Goal: Complete application form: Complete application form

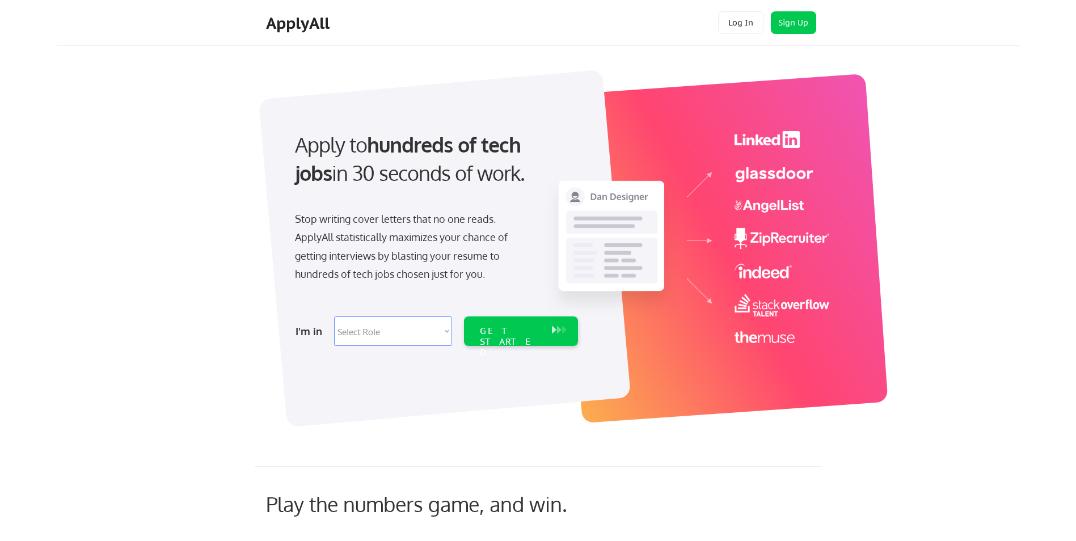
click at [364, 337] on select "Select Role Software Engineering Product Management Customer Success Sales UI/U…" at bounding box center [393, 330] width 118 height 29
select select ""it_security""
click at [334, 316] on select "Select Role Software Engineering Product Management Customer Success Sales UI/U…" at bounding box center [393, 330] width 118 height 29
select select ""it_security""
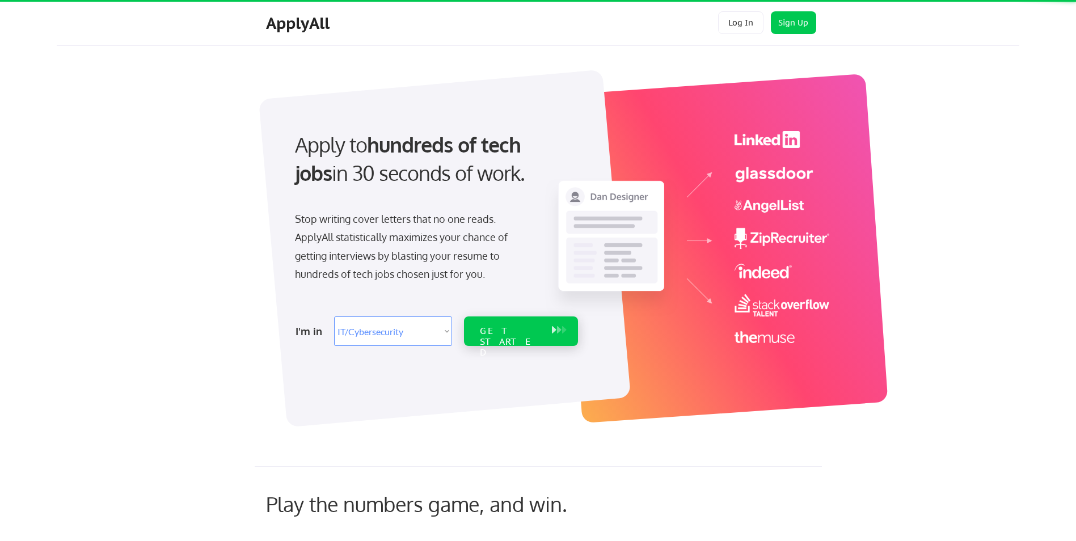
click at [484, 332] on div "GET STARTED" at bounding box center [510, 342] width 61 height 33
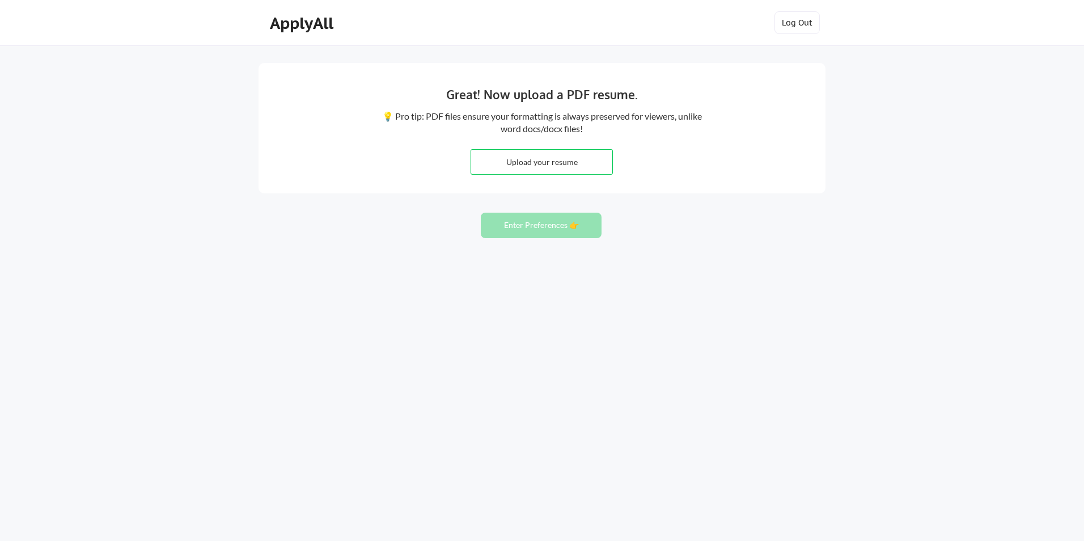
click at [567, 166] on input "file" at bounding box center [541, 162] width 141 height 24
type input "C:\fakepath\Marco_Pisciuneri_CyberRisk.pdf"
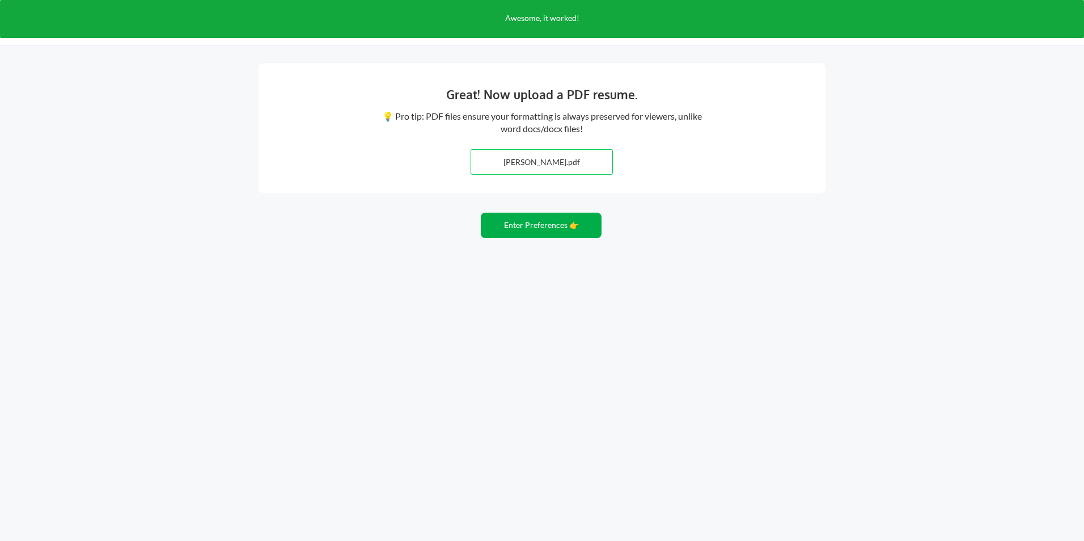
click at [533, 226] on button "Enter Preferences 👉" at bounding box center [541, 226] width 121 height 26
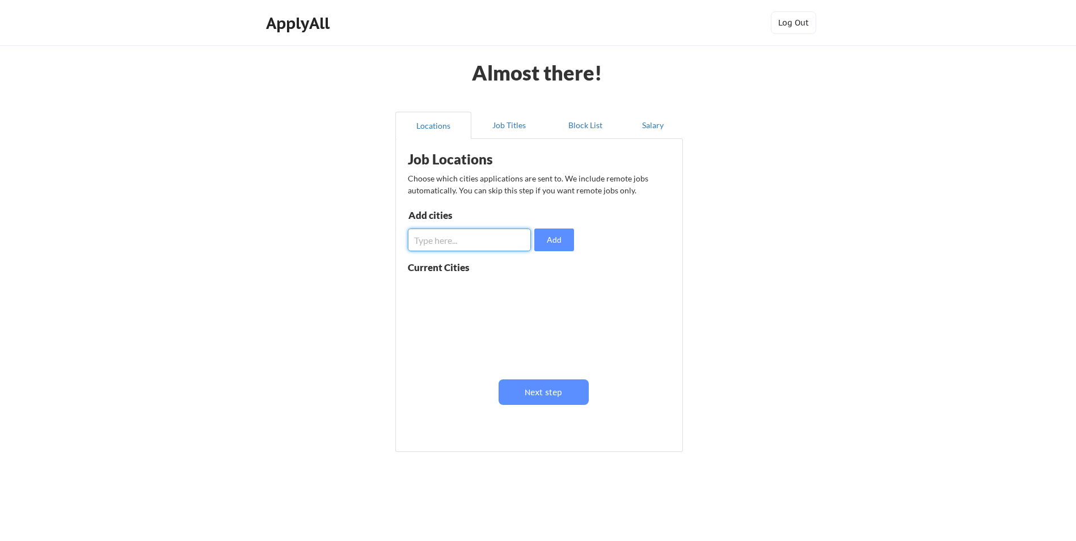
click at [465, 247] on input "input" at bounding box center [469, 240] width 123 height 23
type input "nyc"
click at [538, 289] on button at bounding box center [539, 289] width 9 height 9
click at [478, 250] on input "input" at bounding box center [469, 240] width 123 height 23
type input "New York City"
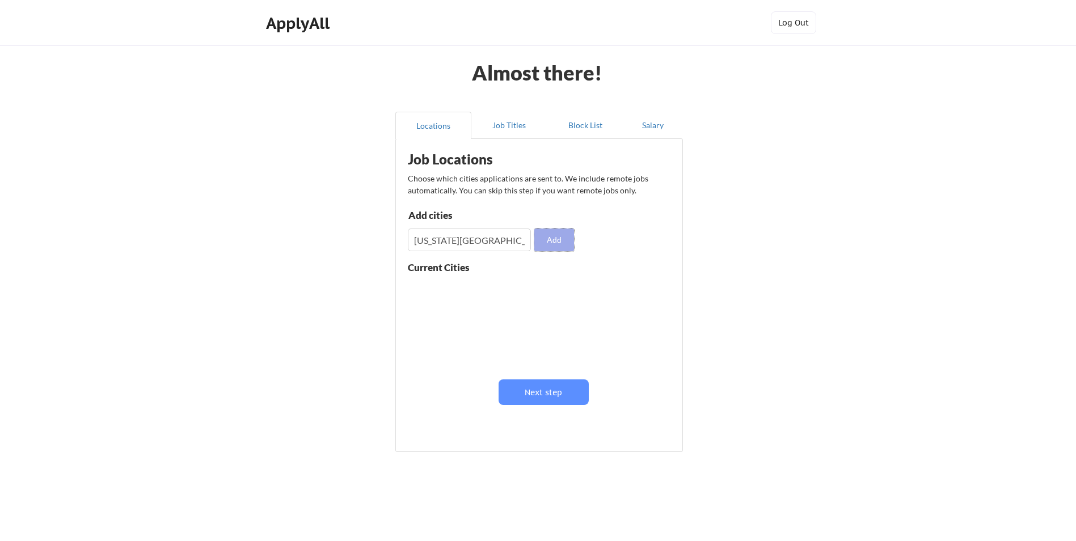
click at [556, 244] on button "Add" at bounding box center [554, 240] width 40 height 23
click at [491, 240] on input "input" at bounding box center [469, 240] width 123 height 23
type input "Jersey City"
click at [491, 240] on input "input" at bounding box center [469, 240] width 123 height 23
type input "B"
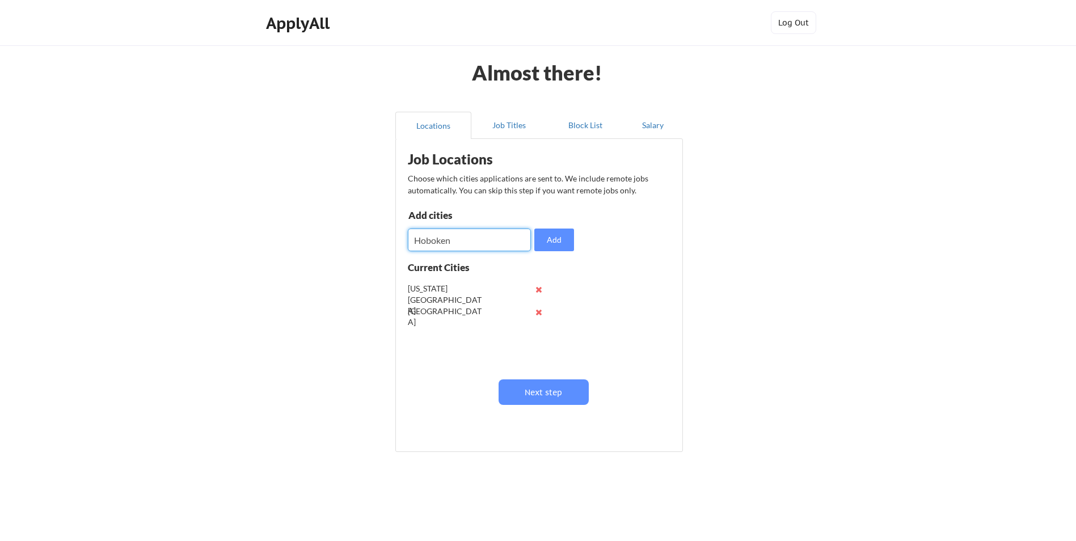
type input "Hoboken"
click at [546, 244] on button "Add" at bounding box center [554, 240] width 40 height 23
click at [543, 389] on button "Next step" at bounding box center [543, 392] width 90 height 26
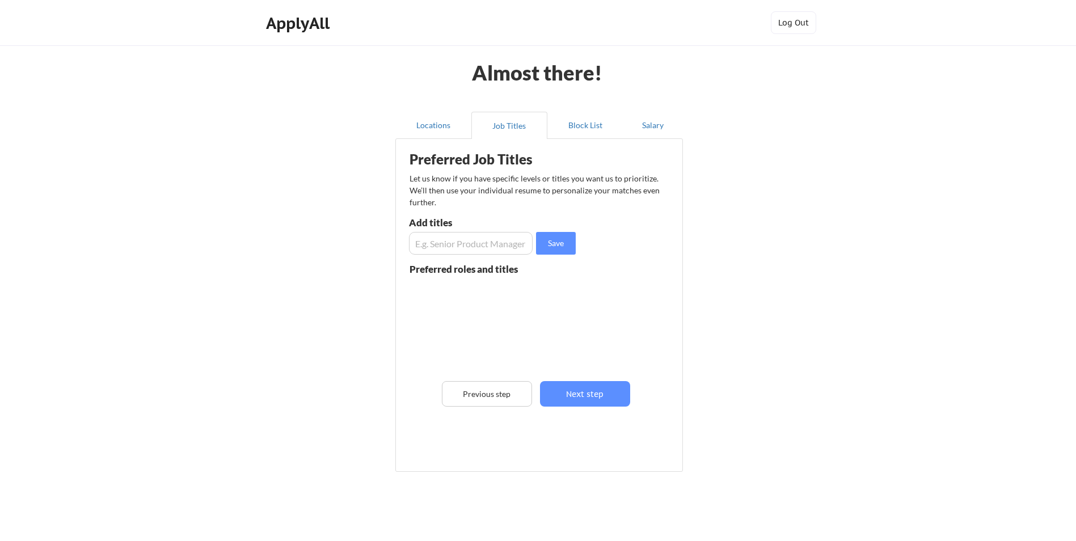
click at [471, 248] on input "input" at bounding box center [471, 243] width 124 height 23
type input "SOC Analyst"
click at [551, 244] on button "Save" at bounding box center [556, 243] width 40 height 23
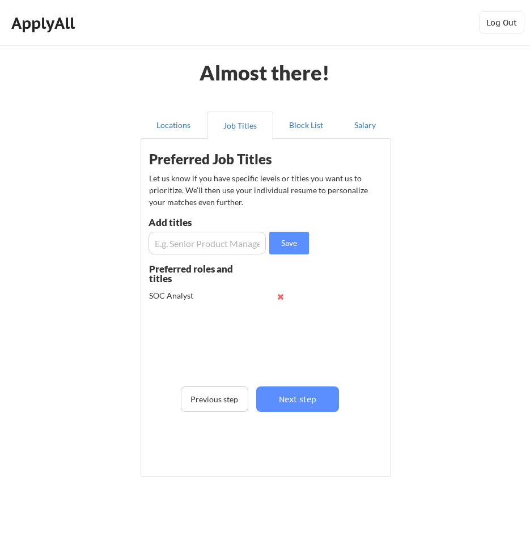
drag, startPoint x: 192, startPoint y: 233, endPoint x: 191, endPoint y: 240, distance: 6.8
click at [191, 236] on input "input" at bounding box center [207, 243] width 117 height 23
type input "Security Analyst"
click at [288, 243] on button "Save" at bounding box center [289, 243] width 40 height 23
click at [210, 239] on input "input" at bounding box center [207, 243] width 117 height 23
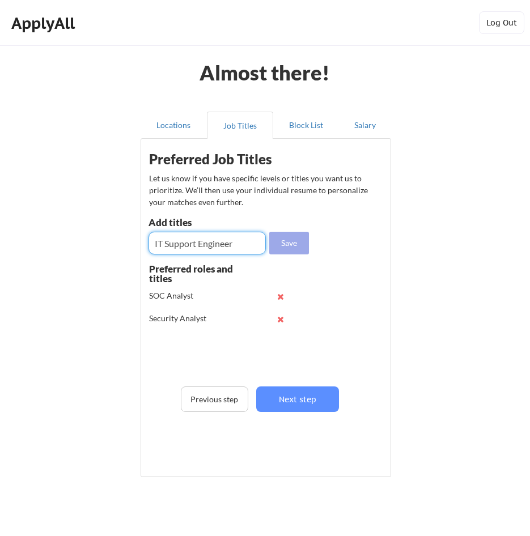
type input "IT Support Engineer"
drag, startPoint x: 287, startPoint y: 246, endPoint x: 275, endPoint y: 246, distance: 11.9
click at [288, 246] on button "Save" at bounding box center [289, 243] width 40 height 23
click at [229, 244] on input "input" at bounding box center [207, 243] width 117 height 23
type input "Consultant"
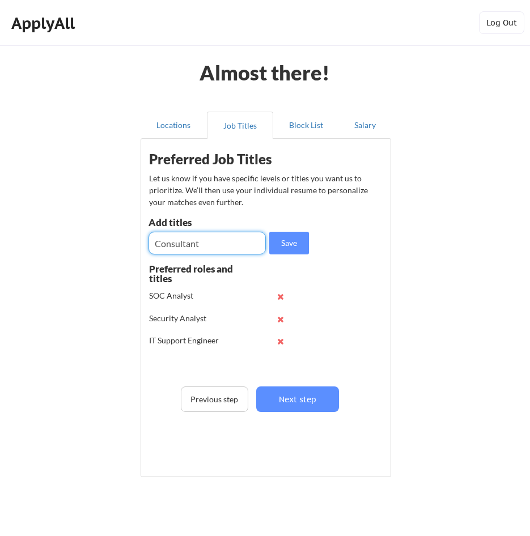
click at [271, 240] on div "Save" at bounding box center [230, 243] width 163 height 23
click at [279, 241] on button "Save" at bounding box center [289, 243] width 40 height 23
click at [229, 240] on input "input" at bounding box center [207, 243] width 117 height 23
type input "Production Support Analyst"
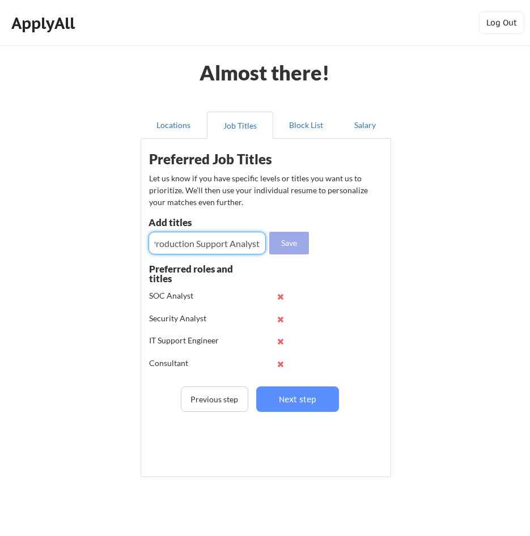
click at [302, 241] on button "Save" at bounding box center [289, 243] width 40 height 23
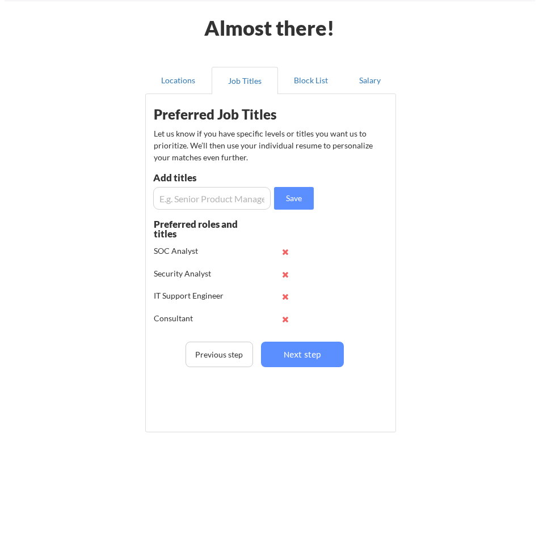
scroll to position [52, 0]
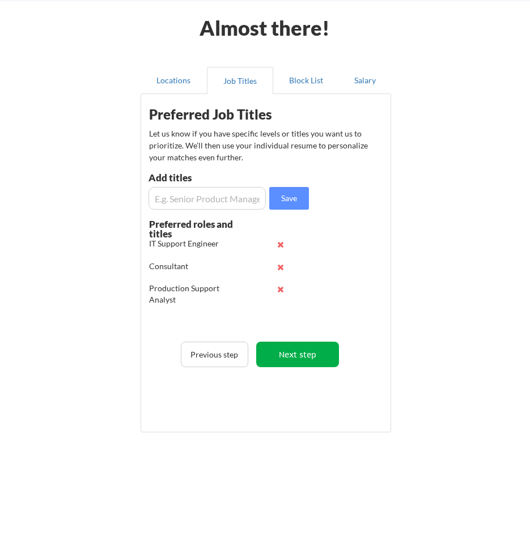
click at [302, 364] on button "Next step" at bounding box center [297, 355] width 83 height 26
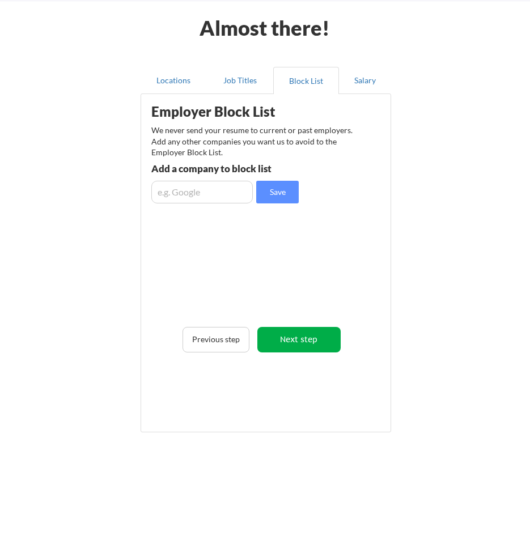
click at [294, 336] on button "Next step" at bounding box center [298, 340] width 83 height 26
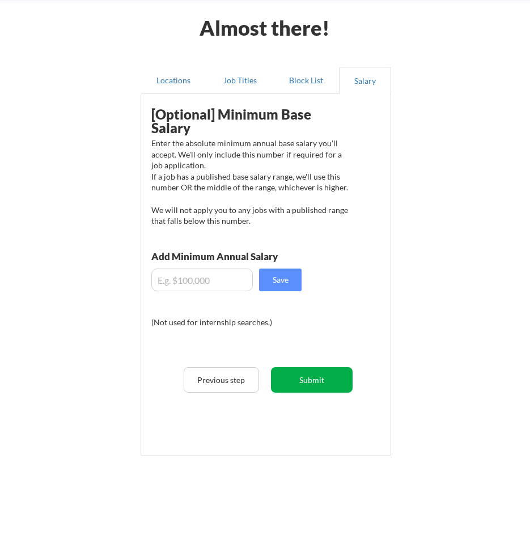
click at [299, 377] on button "Submit" at bounding box center [312, 380] width 82 height 26
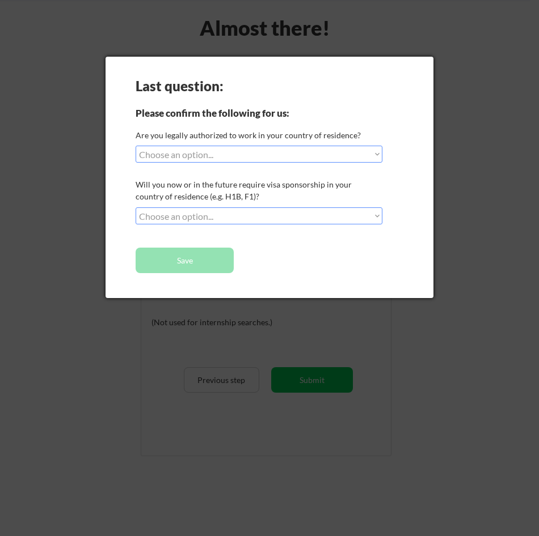
click at [193, 164] on div "Last question: Please confirm the following for us: Are you legally authorized …" at bounding box center [269, 178] width 328 height 242
click at [193, 157] on select "Choose an option... Yes, I am a US Citizen Yes, I am a Canadian Citizen Yes, I …" at bounding box center [259, 154] width 247 height 17
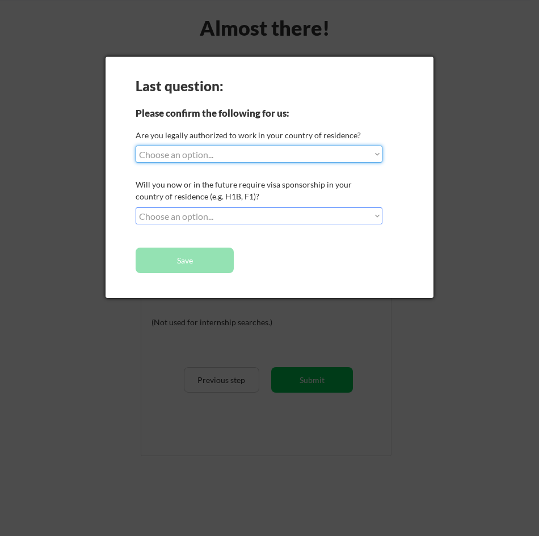
select select ""yes__i_am_a_us_citizen""
click at [136, 146] on select "Choose an option... Yes, I am a US Citizen Yes, I am a Canadian Citizen Yes, I …" at bounding box center [259, 154] width 247 height 17
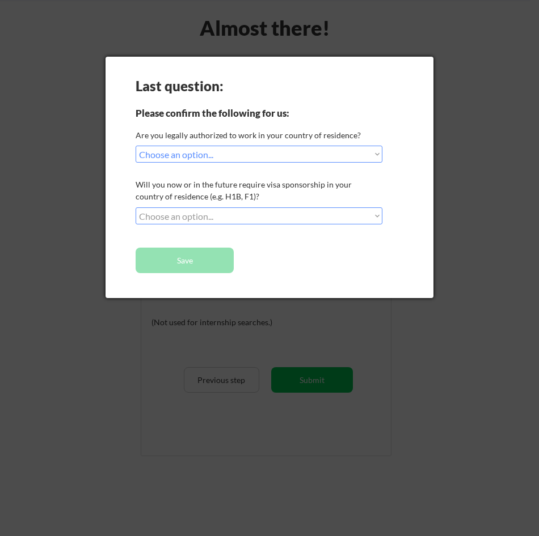
click at [179, 212] on select "Choose an option... No, I will not need sponsorship Yes, I will need sponsorship" at bounding box center [259, 216] width 247 height 17
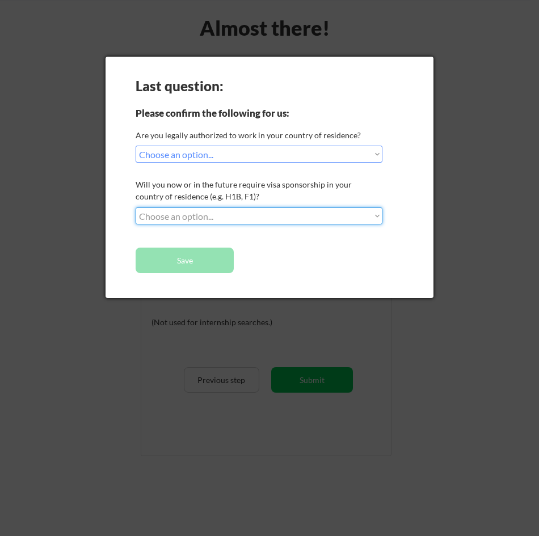
select select ""no__i_will_not_need_sponsorship""
click at [136, 208] on select "Choose an option... No, I will not need sponsorship Yes, I will need sponsorship" at bounding box center [259, 216] width 247 height 17
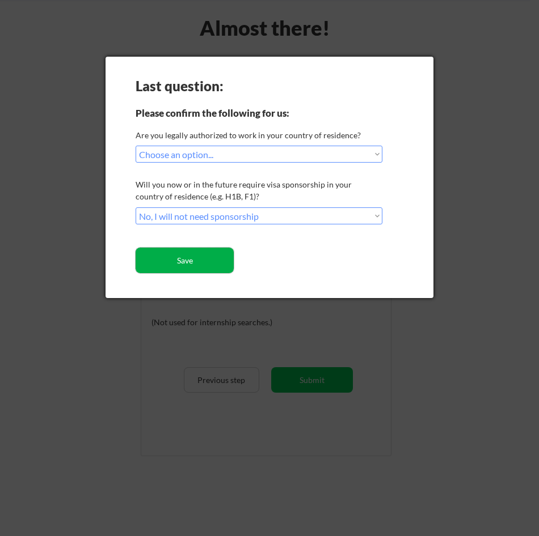
click at [212, 268] on button "Save" at bounding box center [185, 261] width 98 height 26
